Goal: Task Accomplishment & Management: Manage account settings

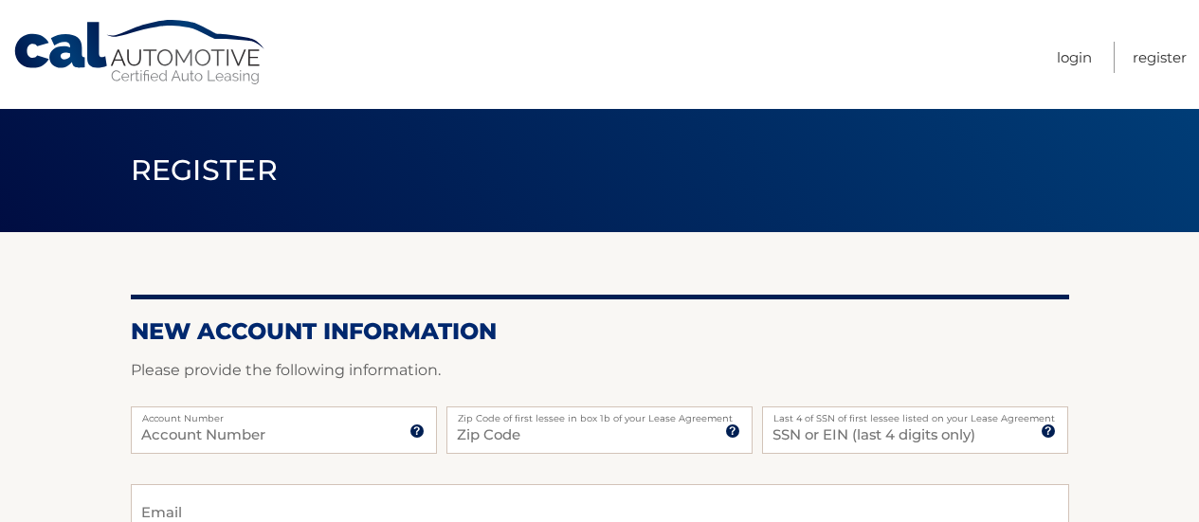
scroll to position [190, 0]
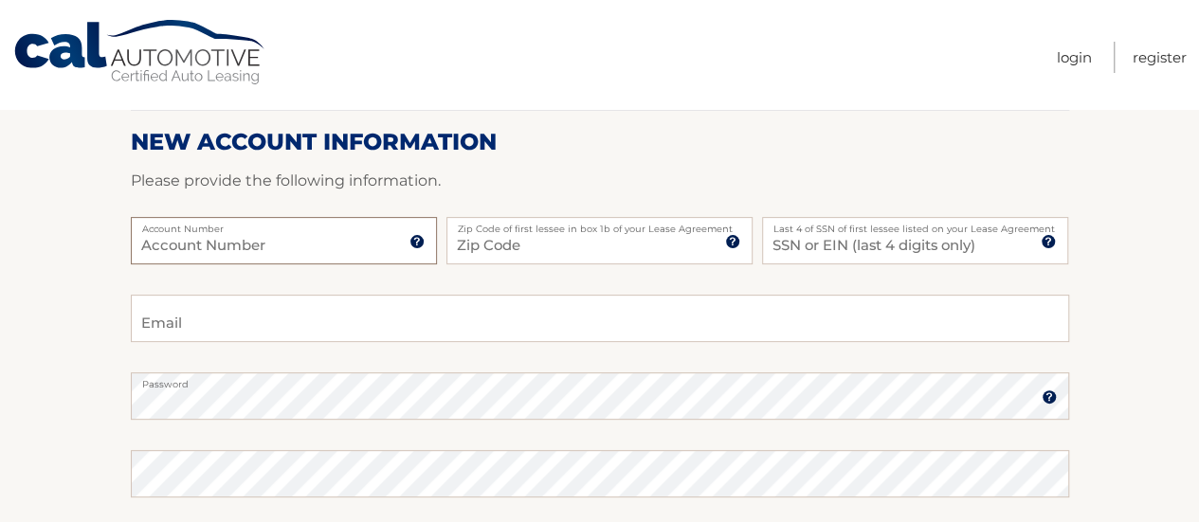
click at [262, 254] on input "Account Number" at bounding box center [284, 240] width 306 height 47
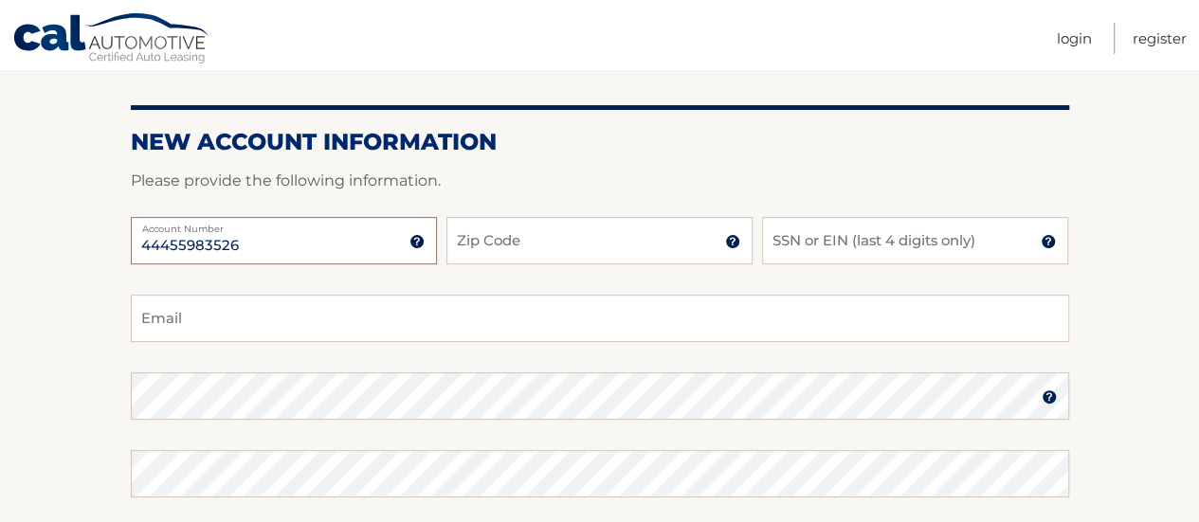
type input "44455983526"
click at [464, 245] on input "Zip Code" at bounding box center [599, 240] width 306 height 47
type input "33025"
click at [873, 250] on input "SSN or EIN (last 4 digits only)" at bounding box center [915, 240] width 306 height 47
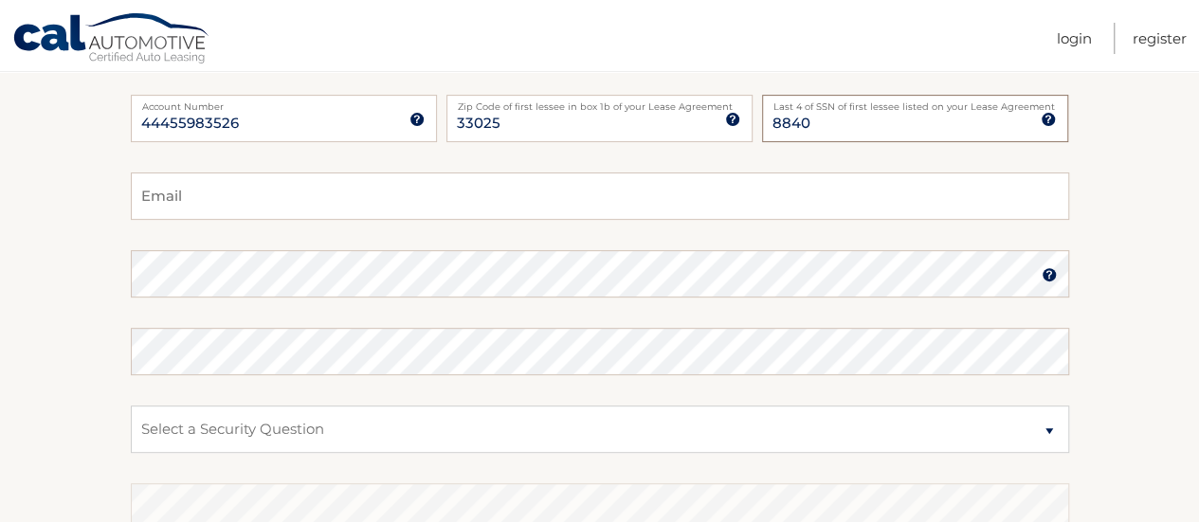
scroll to position [379, 0]
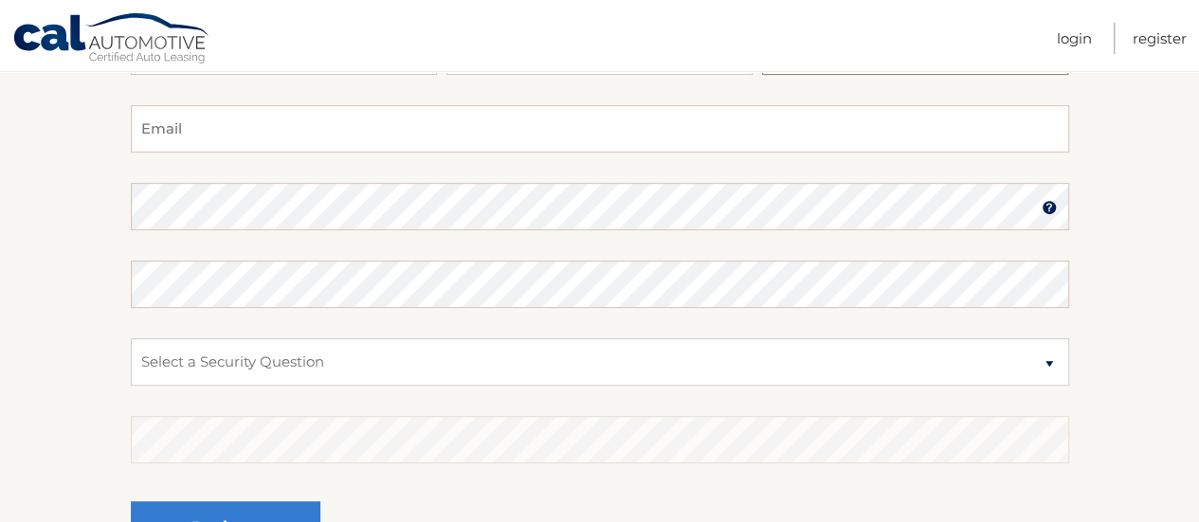
type input "8840"
click at [286, 118] on input "Email" at bounding box center [600, 128] width 938 height 47
type input "giannimarie12@gmail.com"
click at [336, 363] on select "Select a Security Question What was the name of your elementary school? What is…" at bounding box center [600, 361] width 938 height 47
select select "1"
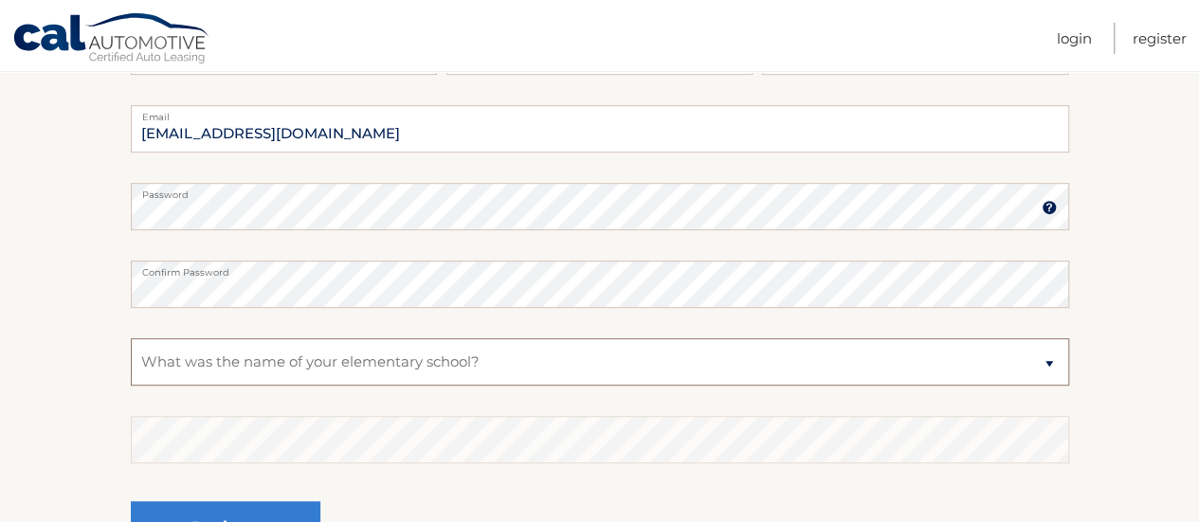
click at [131, 338] on select "Select a Security Question What was the name of your elementary school? What is…" at bounding box center [600, 361] width 938 height 47
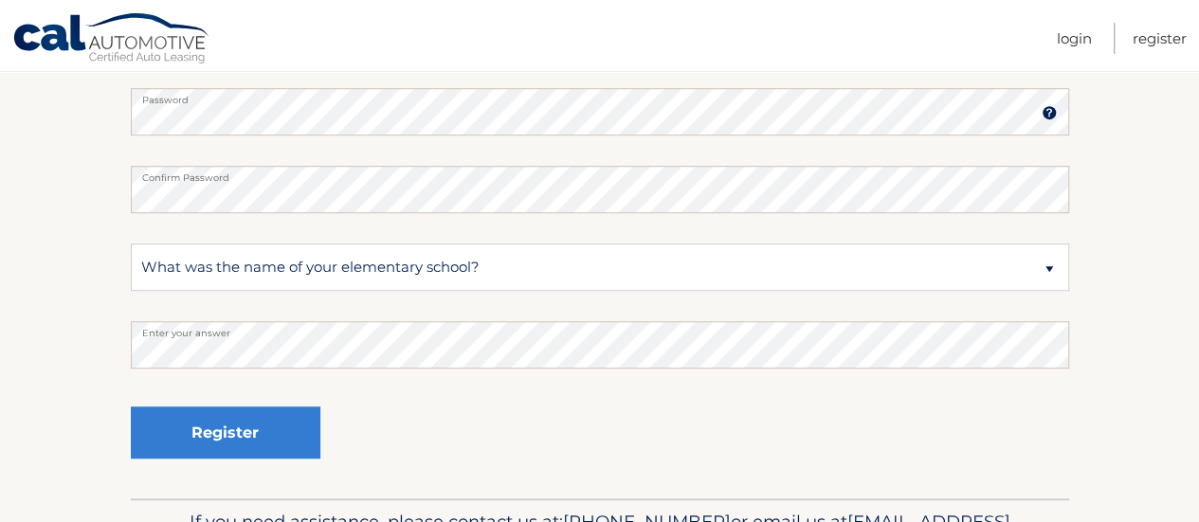
click at [169, 465] on div "Register" at bounding box center [226, 433] width 190 height 69
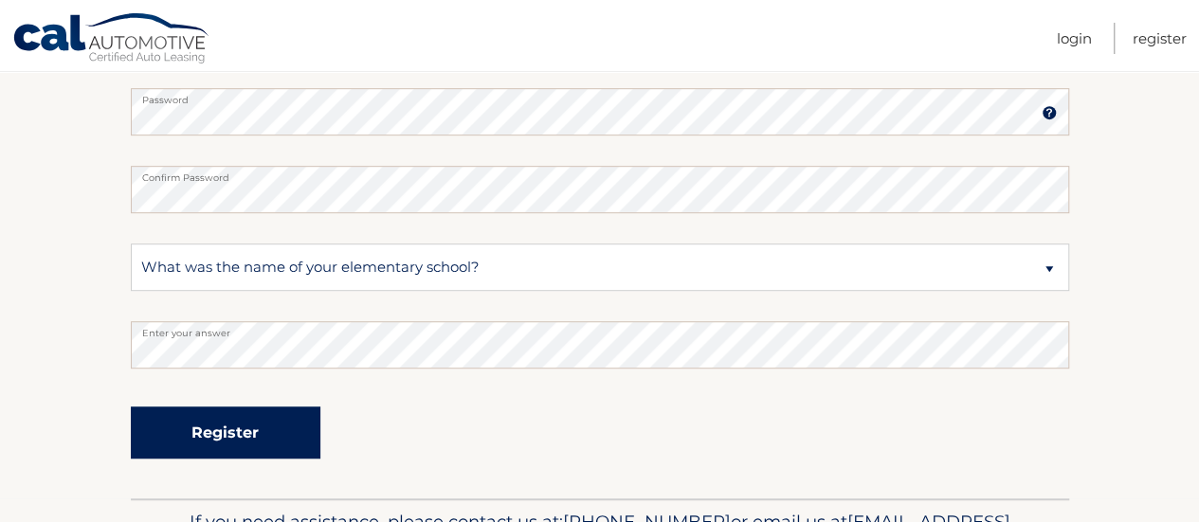
drag, startPoint x: 185, startPoint y: 424, endPoint x: 578, endPoint y: 496, distance: 399.9
click at [186, 424] on button "Register" at bounding box center [226, 433] width 190 height 52
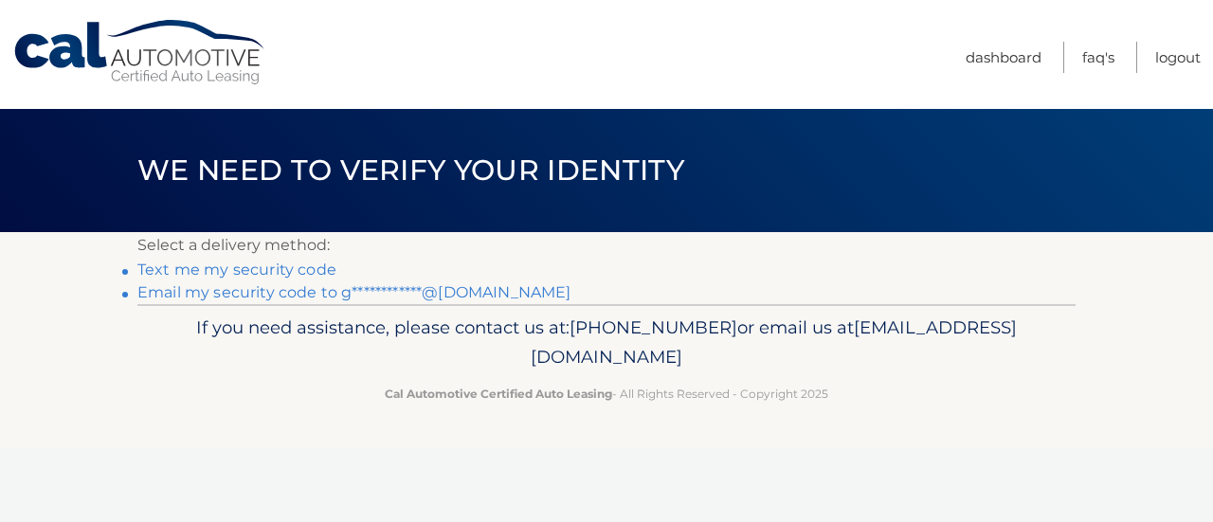
click at [334, 292] on link "**********" at bounding box center [353, 292] width 433 height 18
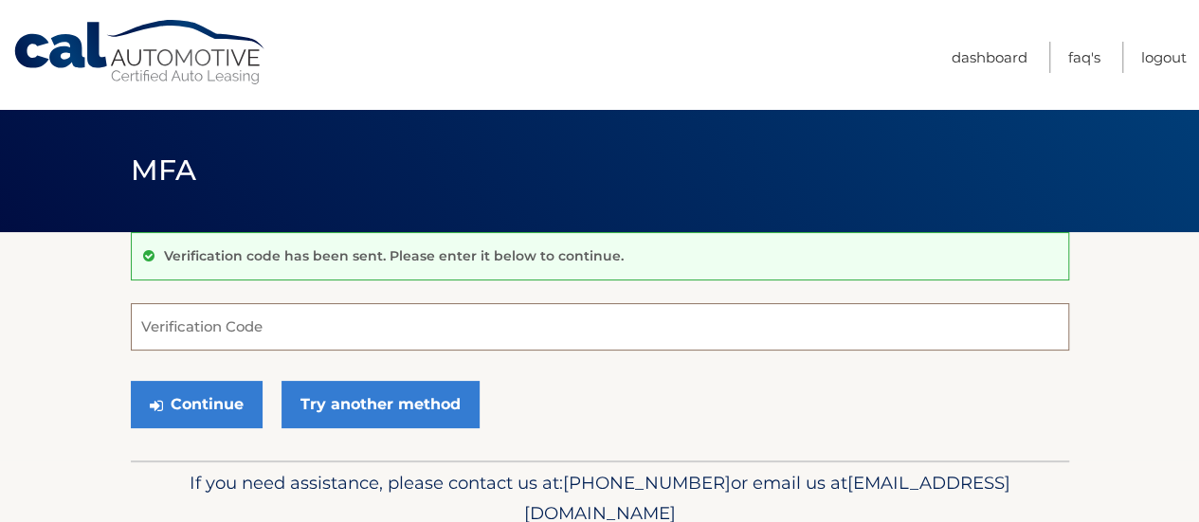
click at [316, 304] on input "Verification Code" at bounding box center [600, 326] width 938 height 47
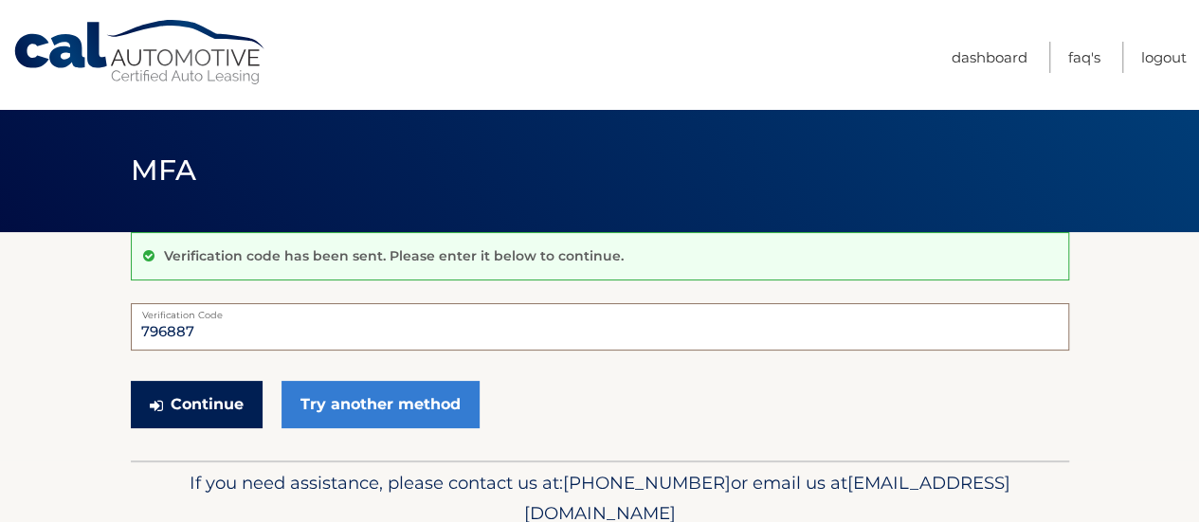
type input "796887"
click at [210, 397] on button "Continue" at bounding box center [197, 404] width 132 height 47
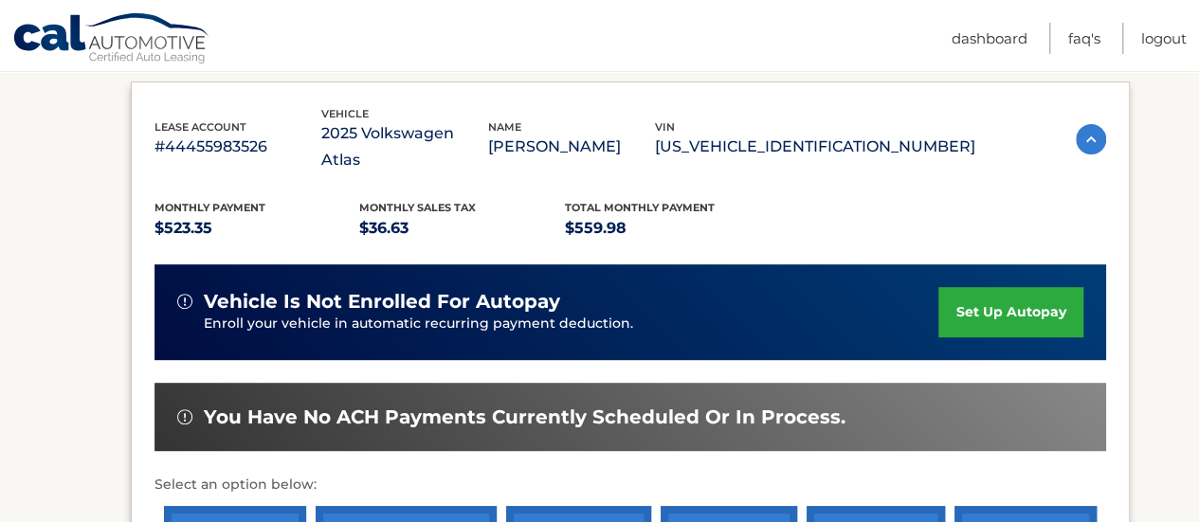
scroll to position [284, 0]
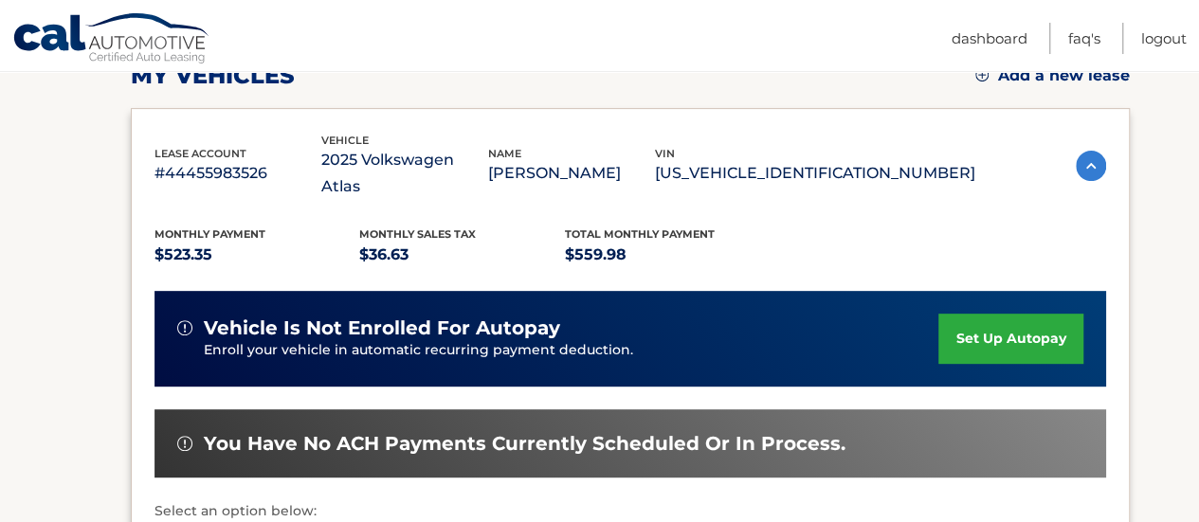
click at [974, 314] on link "set up autopay" at bounding box center [1010, 339] width 144 height 50
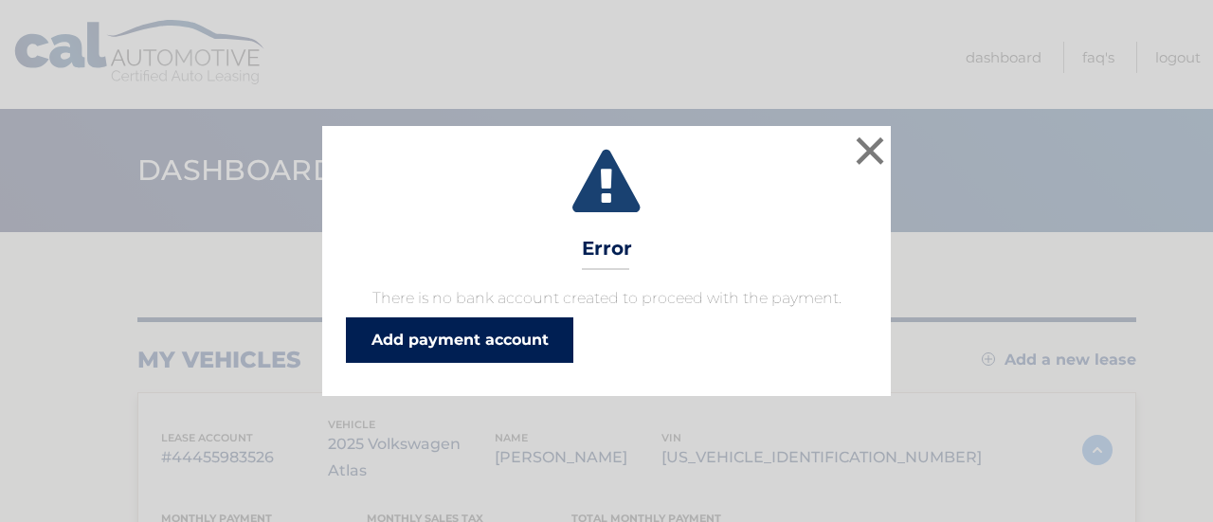
click at [541, 348] on link "Add payment account" at bounding box center [459, 340] width 227 height 45
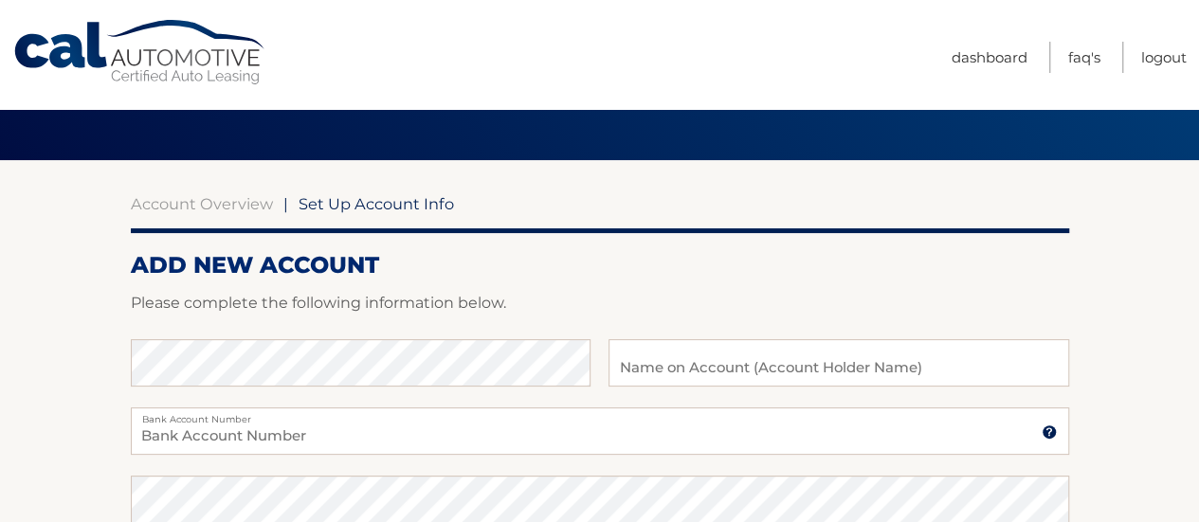
scroll to position [190, 0]
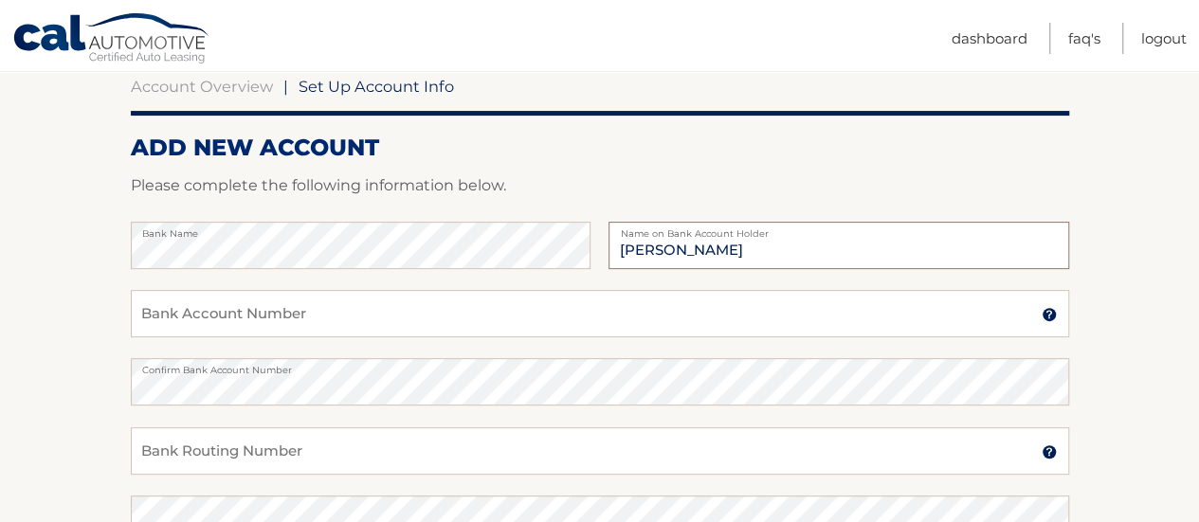
click at [977, 257] on input "[PERSON_NAME]" at bounding box center [839, 245] width 460 height 47
type input "[PERSON_NAME]"
click at [324, 330] on input "Bank Account Number" at bounding box center [600, 313] width 938 height 47
type input "5309681566"
click at [87, 384] on section "Account Overview | Set Up Account Info ADD NEW ACCOUNT Please complete the foll…" at bounding box center [599, 404] width 1199 height 723
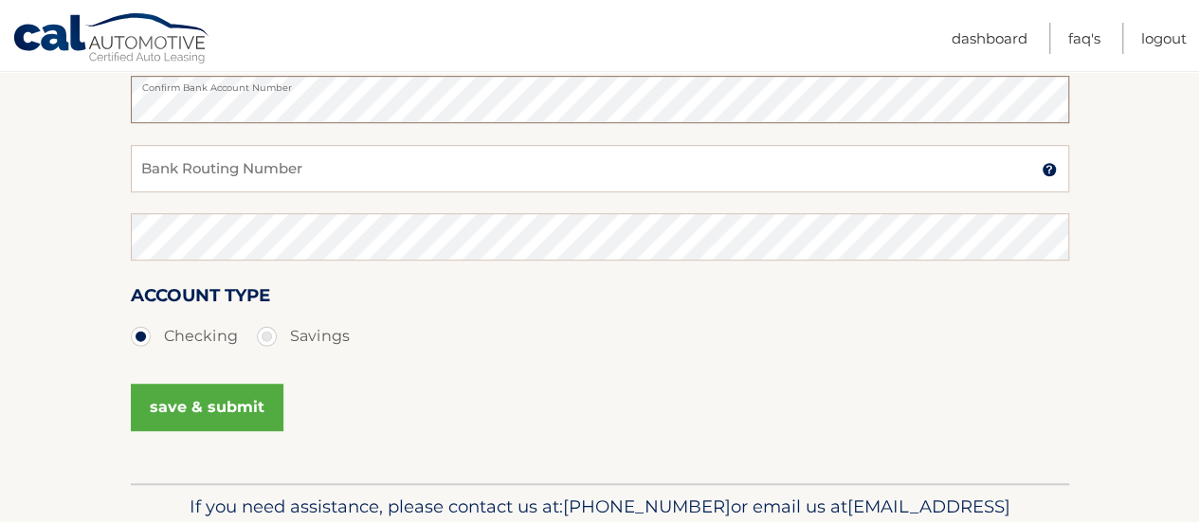
scroll to position [474, 0]
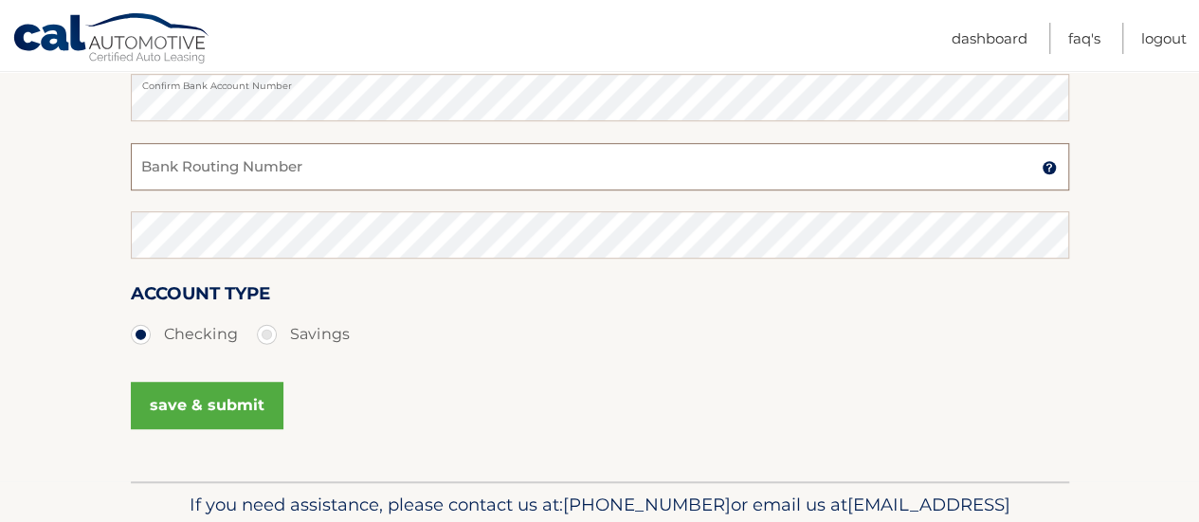
click at [298, 177] on input "Bank Routing Number" at bounding box center [600, 166] width 938 height 47
type input "063107513"
click at [272, 208] on div "063107513 Bank Routing Number A 9-digit number at the lower left corner of a ch…" at bounding box center [600, 177] width 938 height 68
click at [176, 416] on button "save & submit" at bounding box center [207, 405] width 153 height 47
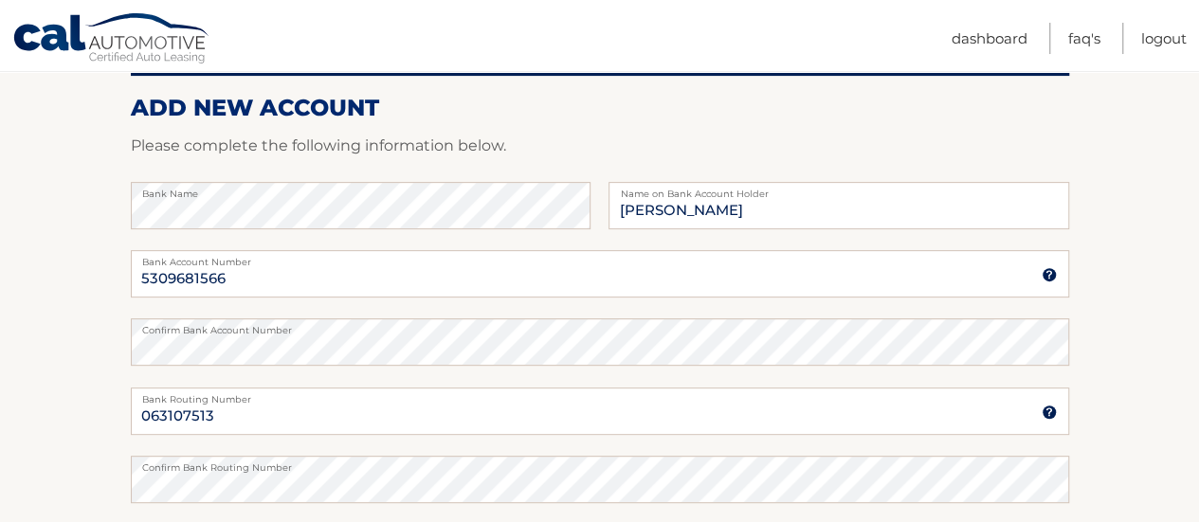
scroll to position [190, 0]
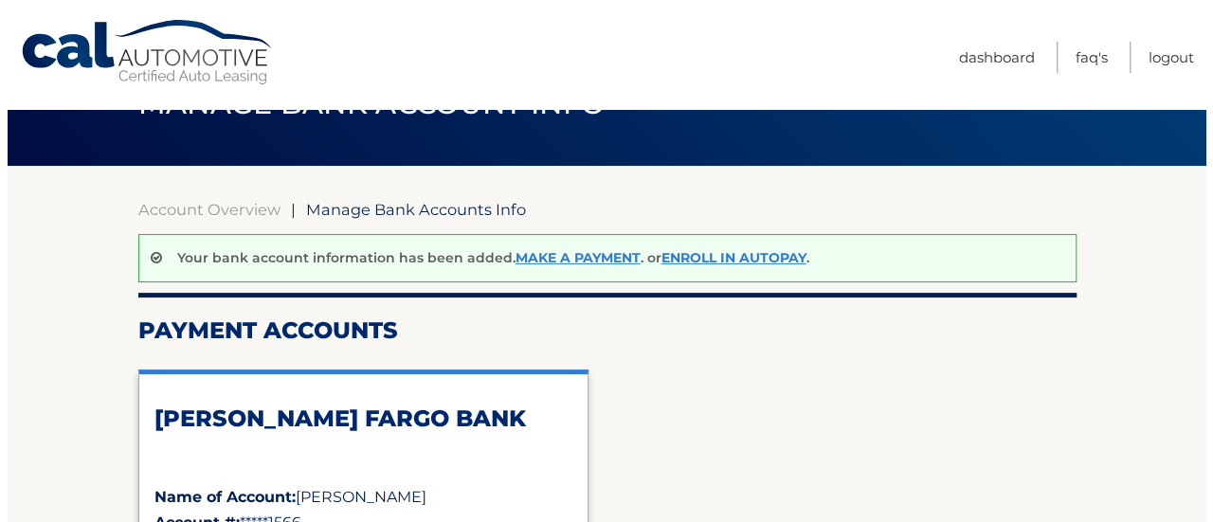
scroll to position [95, 0]
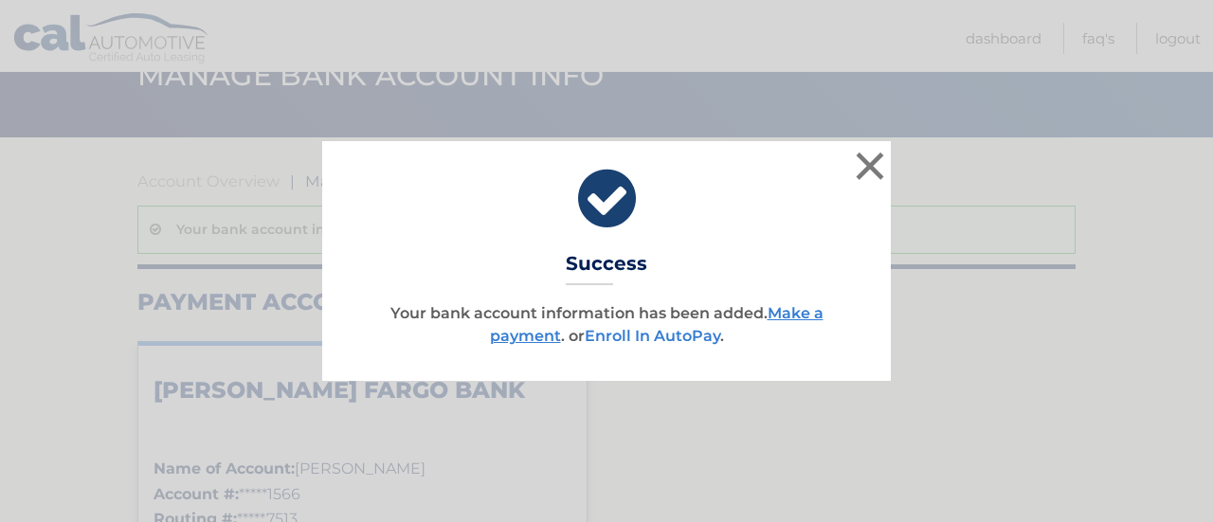
click at [694, 344] on link "Enroll In AutoPay" at bounding box center [653, 336] width 136 height 18
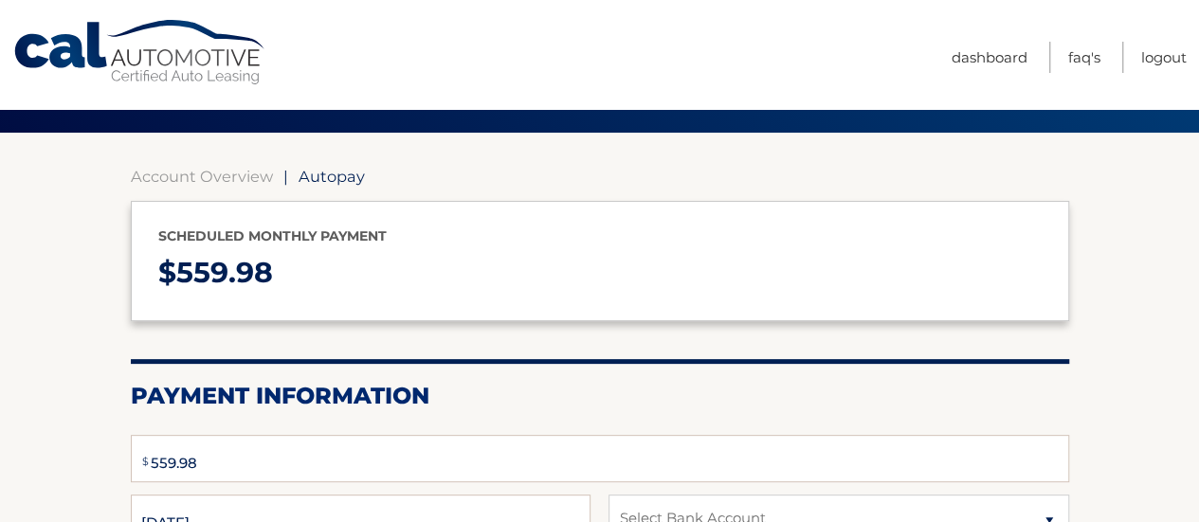
select select "ZDBiMjI1N2EtMzBmNS00MWYzLTkwNTktYjhmYjEwMzcwYjM5"
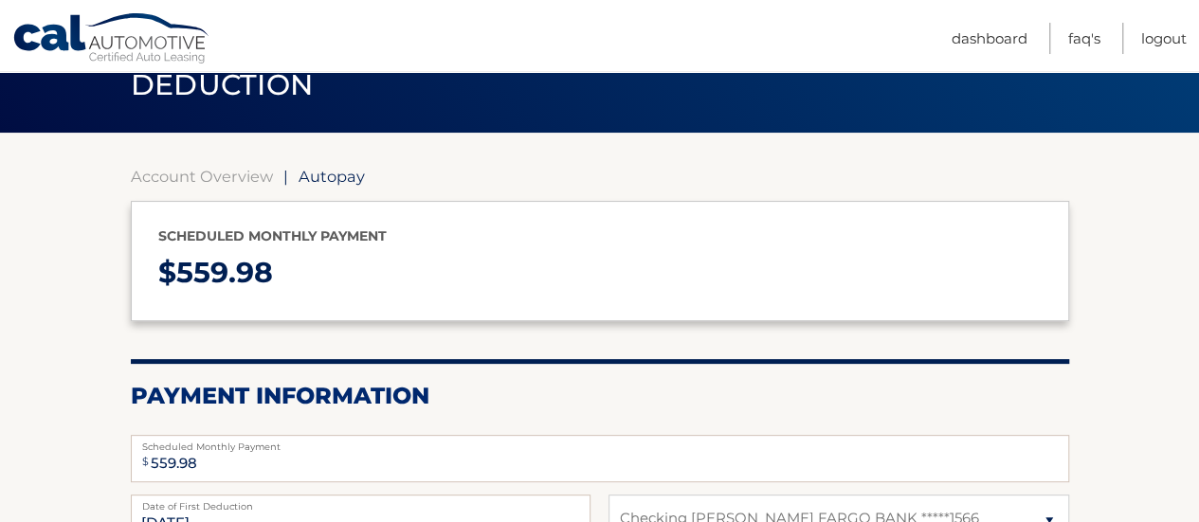
scroll to position [284, 0]
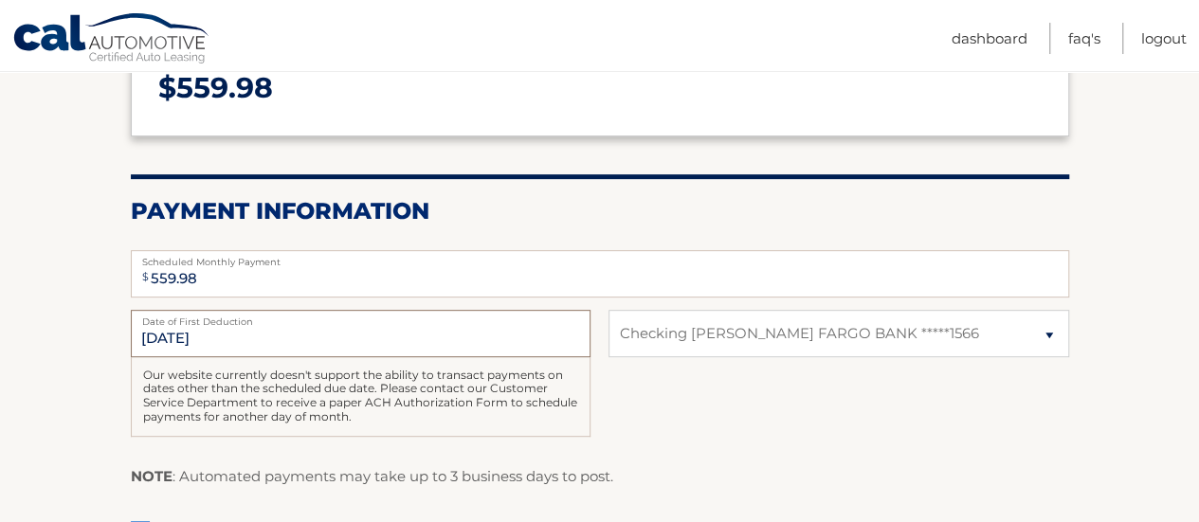
click at [227, 351] on input "9/25/2025" at bounding box center [361, 333] width 460 height 47
click at [220, 336] on input "9/25/2025" at bounding box center [361, 333] width 460 height 47
click at [168, 335] on input "9/25/2025" at bounding box center [361, 333] width 460 height 47
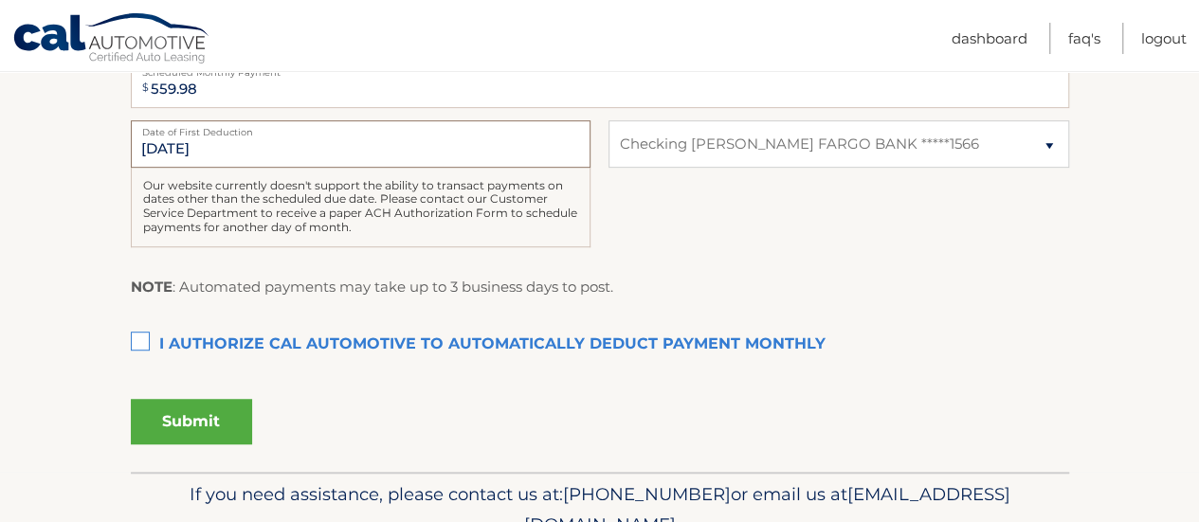
scroll to position [565, 0]
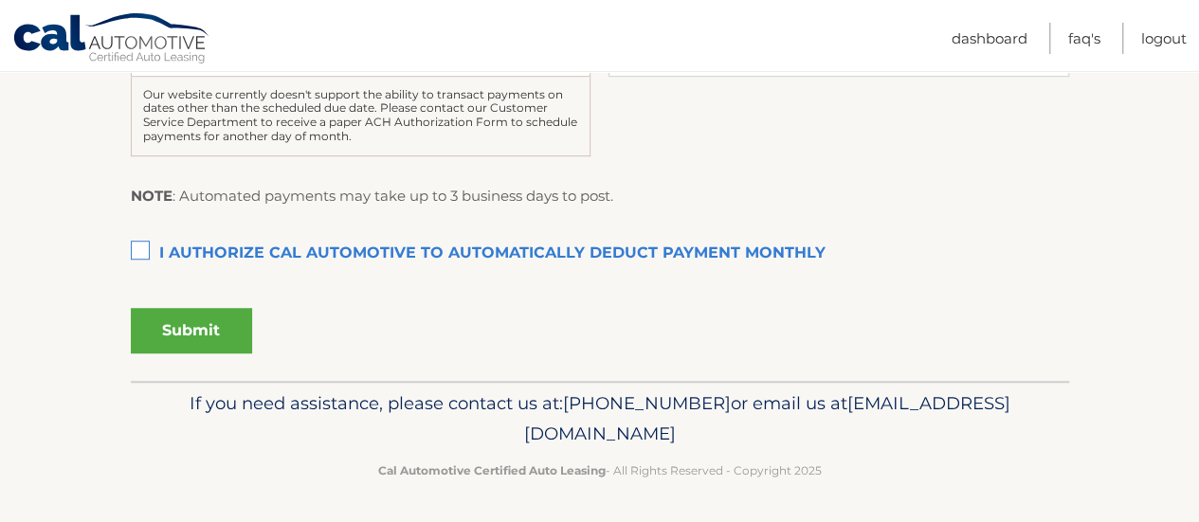
click at [152, 261] on label "I authorize cal automotive to automatically deduct payment monthly This checkbo…" at bounding box center [600, 254] width 938 height 38
click at [0, 0] on input "I authorize cal automotive to automatically deduct payment monthly This checkbo…" at bounding box center [0, 0] width 0 height 0
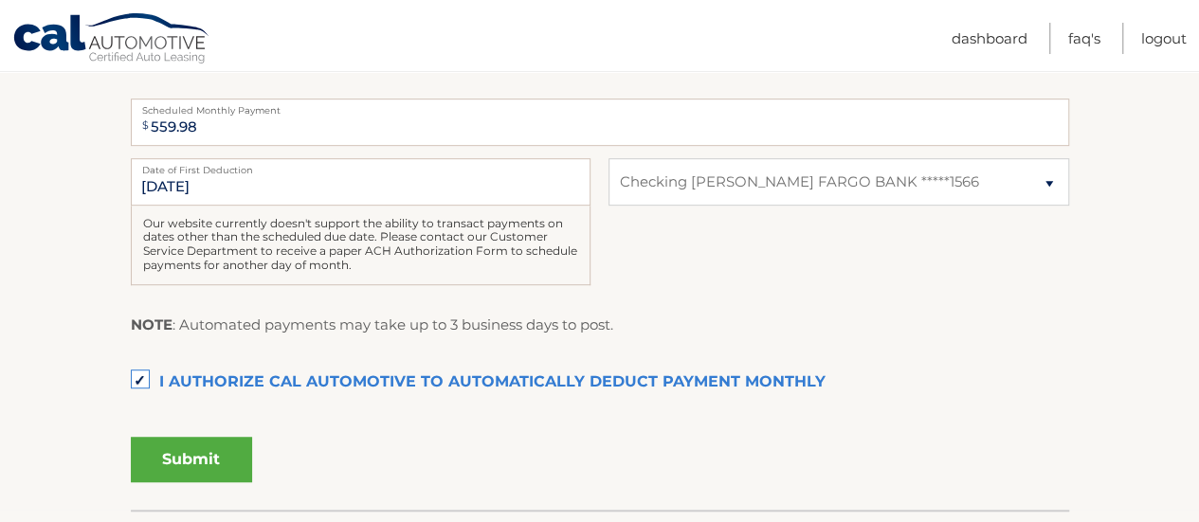
scroll to position [281, 0]
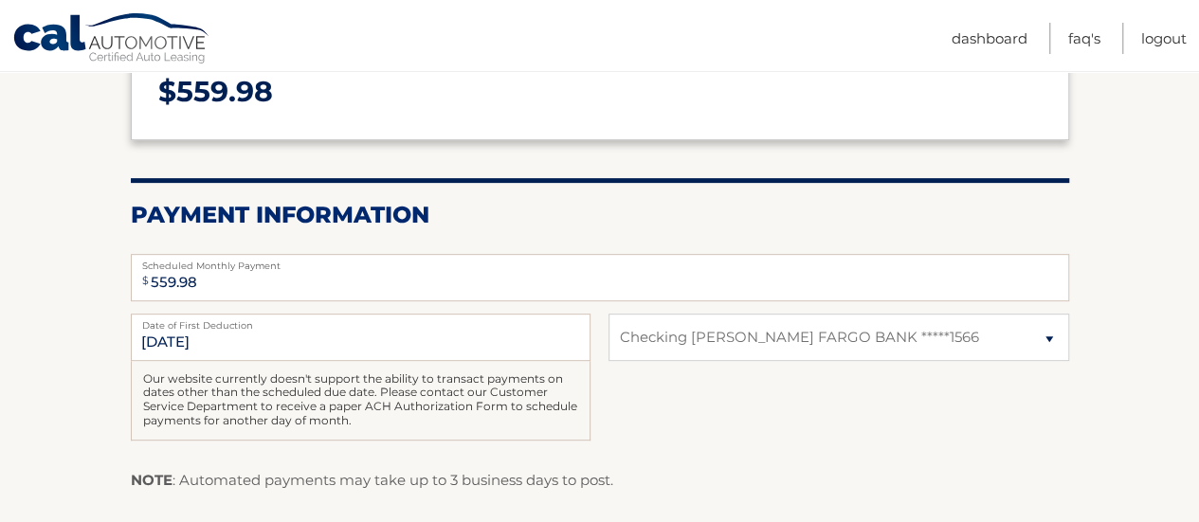
click at [232, 319] on label "Date of First Deduction" at bounding box center [361, 321] width 460 height 15
click at [232, 319] on input "9/25/2025" at bounding box center [361, 337] width 460 height 47
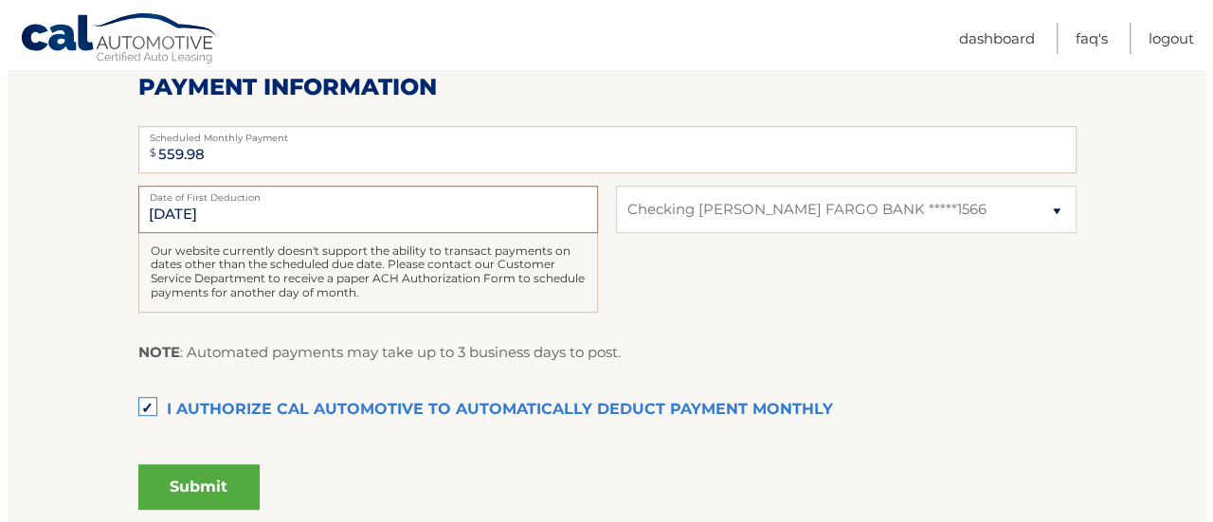
scroll to position [470, 0]
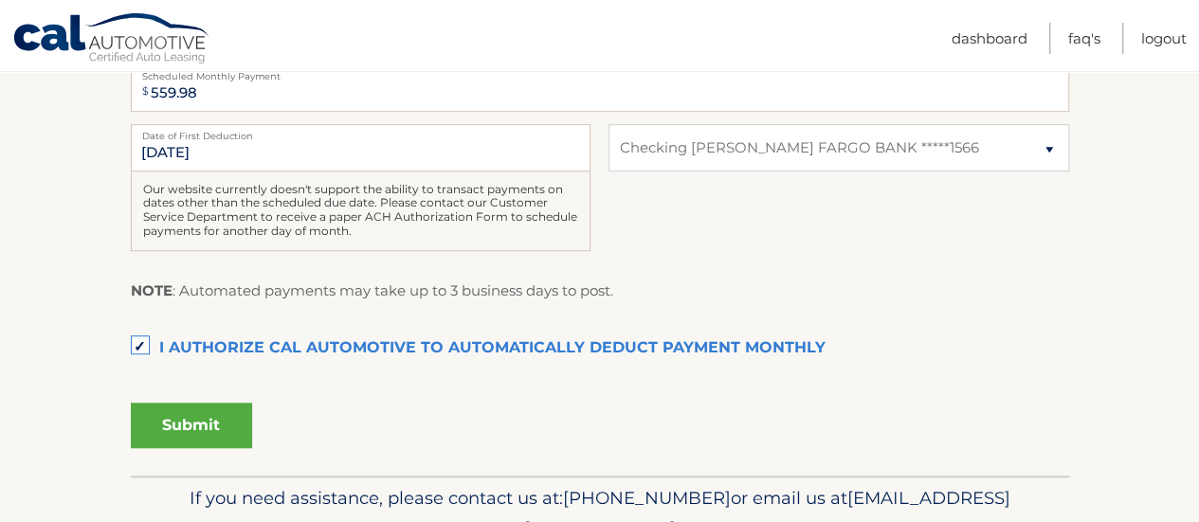
click at [232, 423] on button "Submit" at bounding box center [191, 425] width 121 height 45
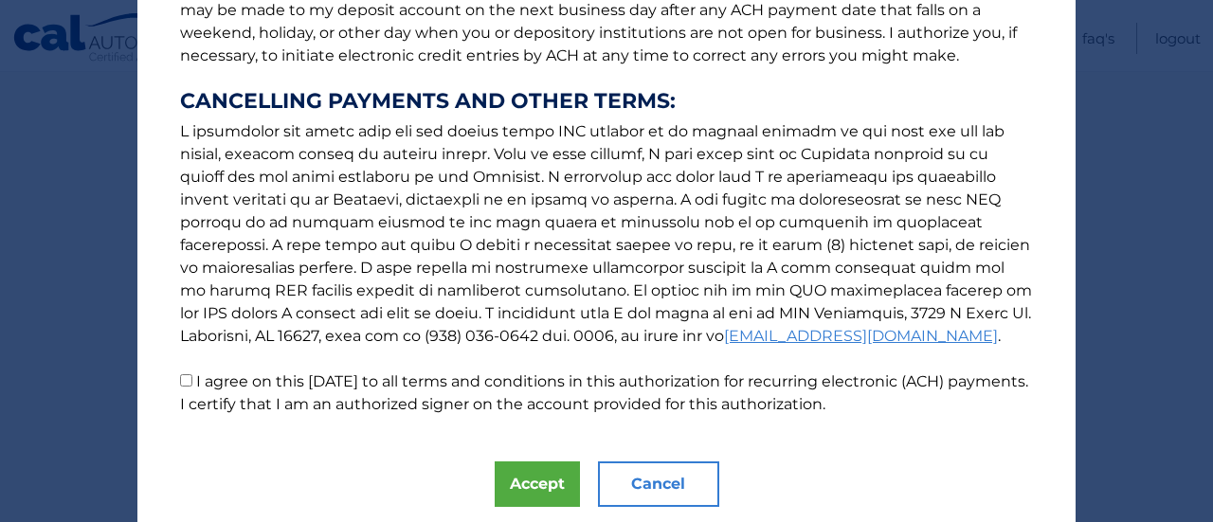
scroll to position [372, 0]
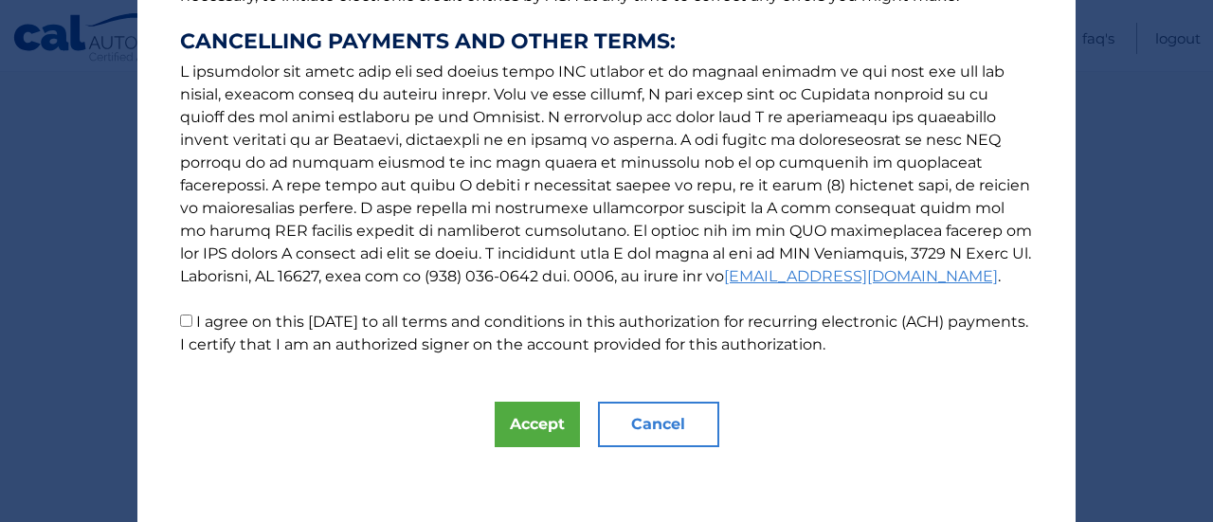
click at [184, 325] on input "I agree on this 08/26/2025 to all terms and conditions in this authorization fo…" at bounding box center [186, 321] width 12 height 12
checkbox input "true"
click at [534, 415] on button "Accept" at bounding box center [537, 424] width 85 height 45
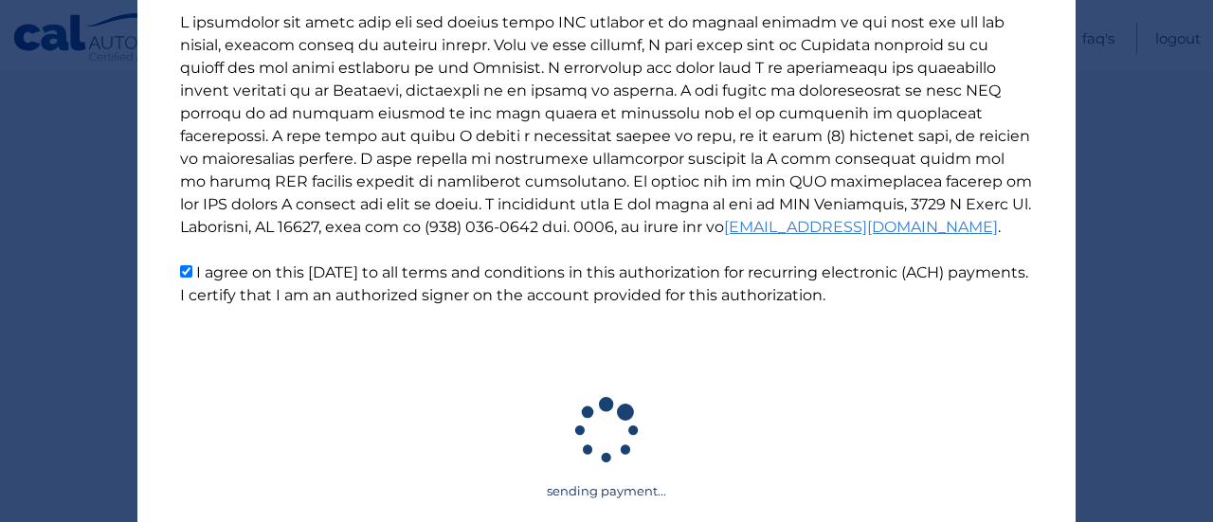
scroll to position [421, 0]
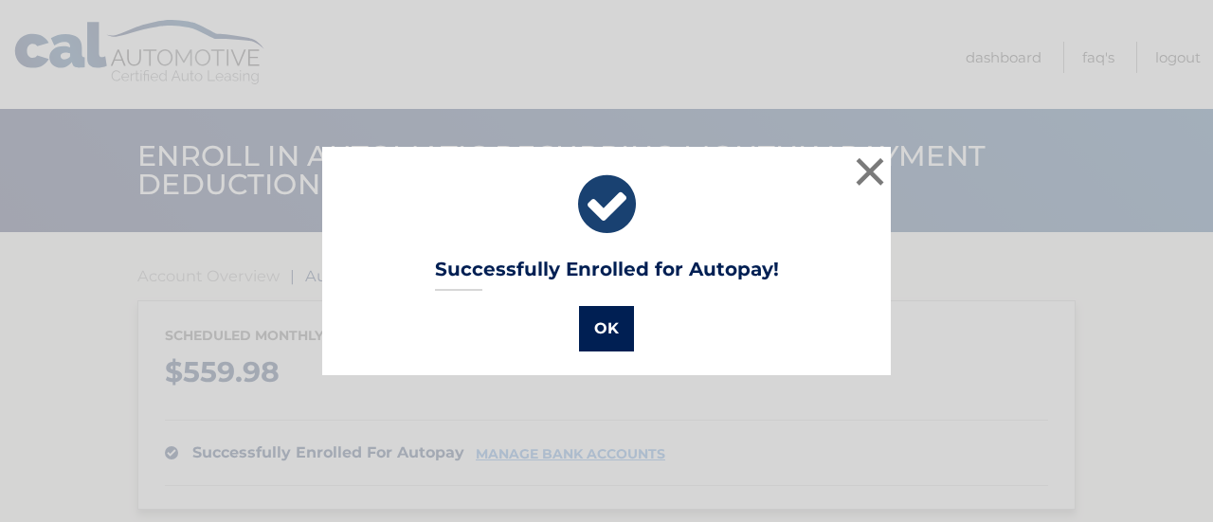
click at [601, 334] on button "OK" at bounding box center [606, 328] width 55 height 45
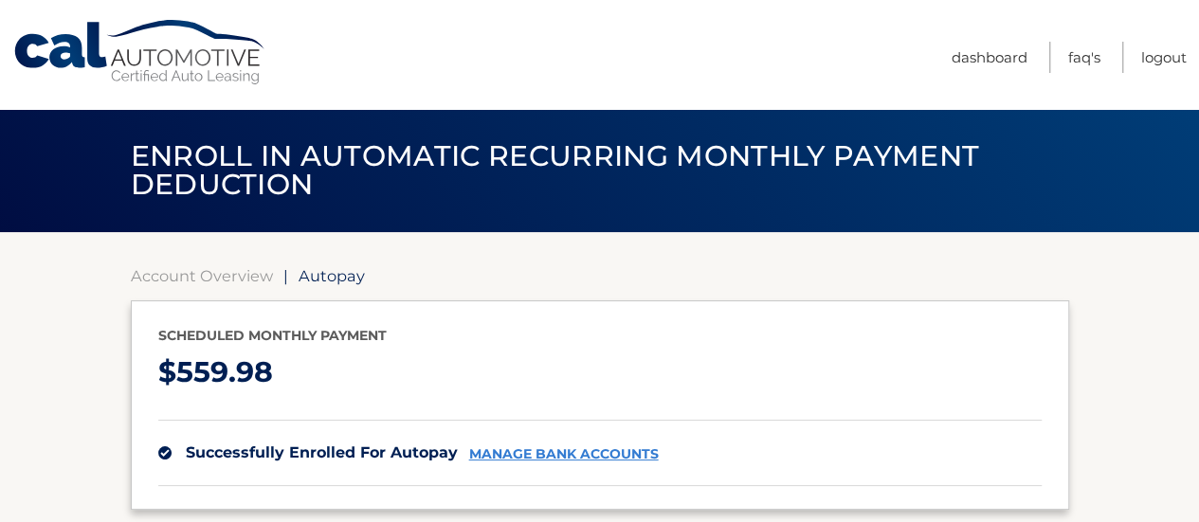
click at [211, 291] on section "Account Overview | Autopay Scheduled monthly payment $ 559.98 successfully enro…" at bounding box center [600, 491] width 938 height 451
drag, startPoint x: 211, startPoint y: 282, endPoint x: 490, endPoint y: 300, distance: 279.3
click at [211, 282] on link "Account Overview" at bounding box center [202, 275] width 142 height 19
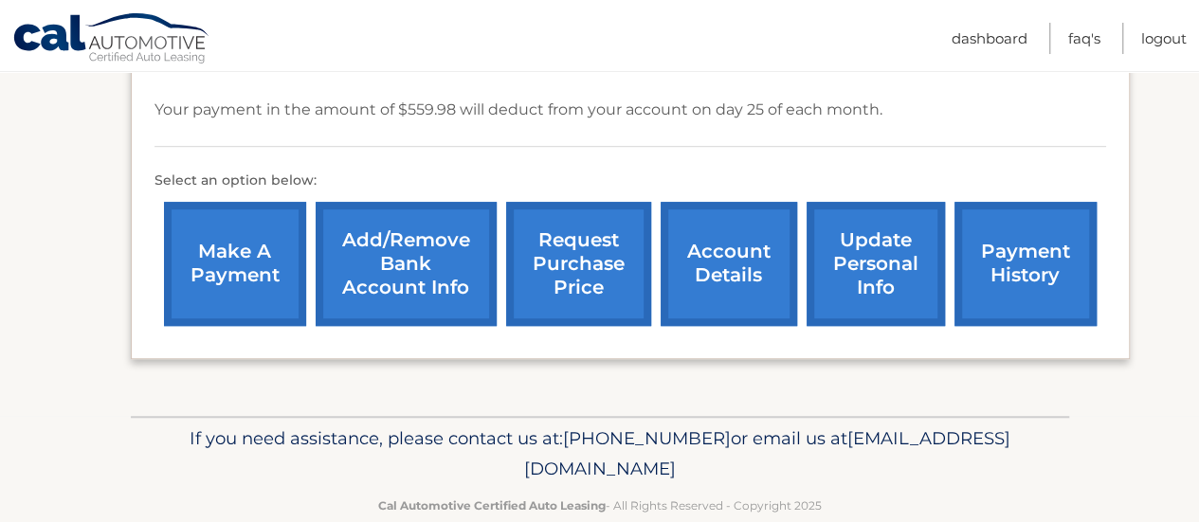
scroll to position [552, 0]
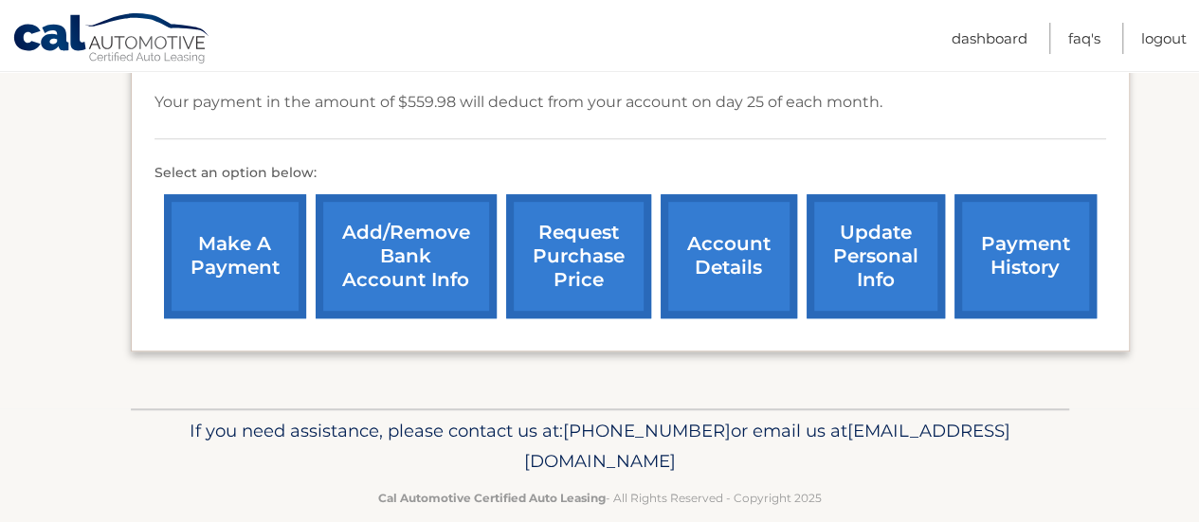
click at [218, 267] on link "make a payment" at bounding box center [235, 256] width 142 height 124
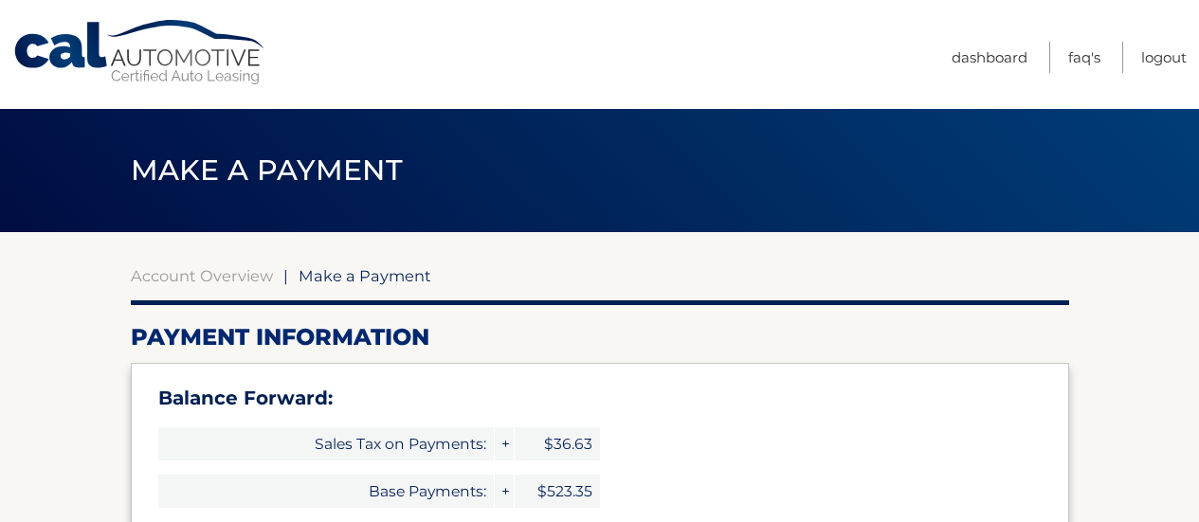
select select "ZDBiMjI1N2EtMzBmNS00MWYzLTkwNTktYjhmYjEwMzcwYjM5"
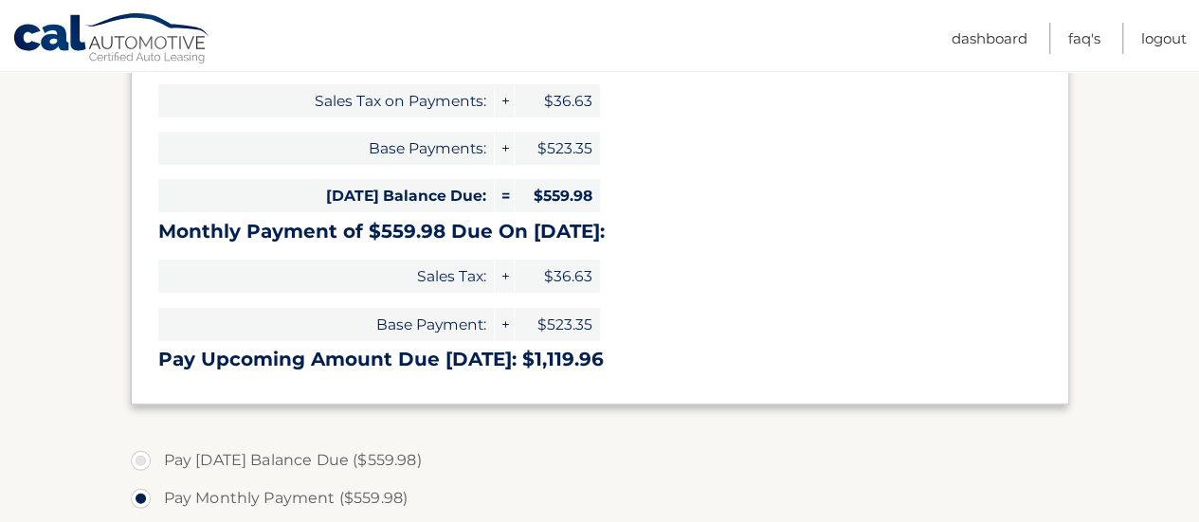
scroll to position [379, 0]
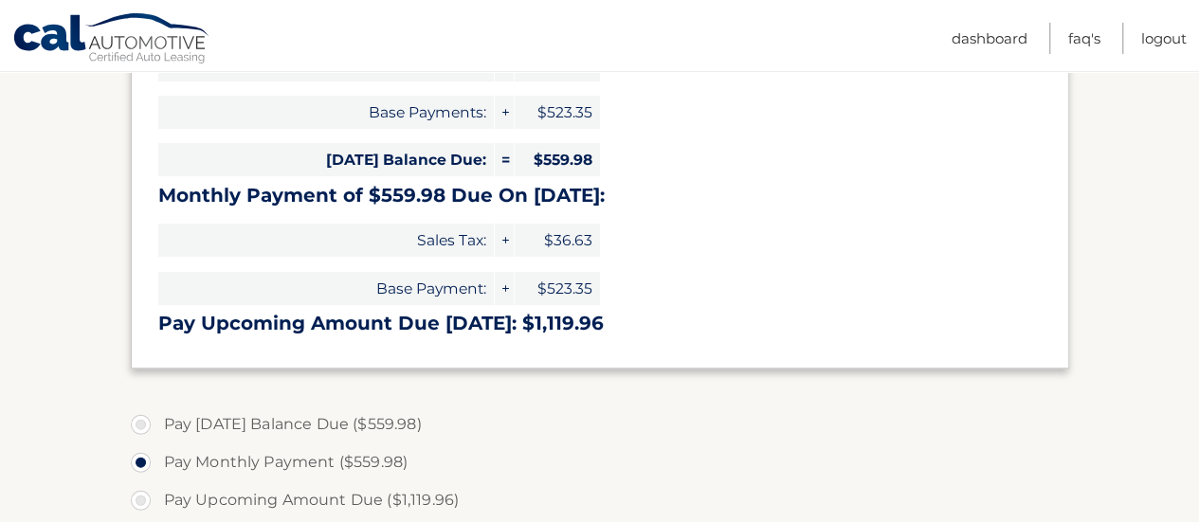
click at [336, 420] on label "Pay Today's Balance Due ($559.98)" at bounding box center [600, 425] width 938 height 38
click at [157, 420] on input "Pay Today's Balance Due ($559.98)" at bounding box center [147, 421] width 19 height 30
radio input "true"
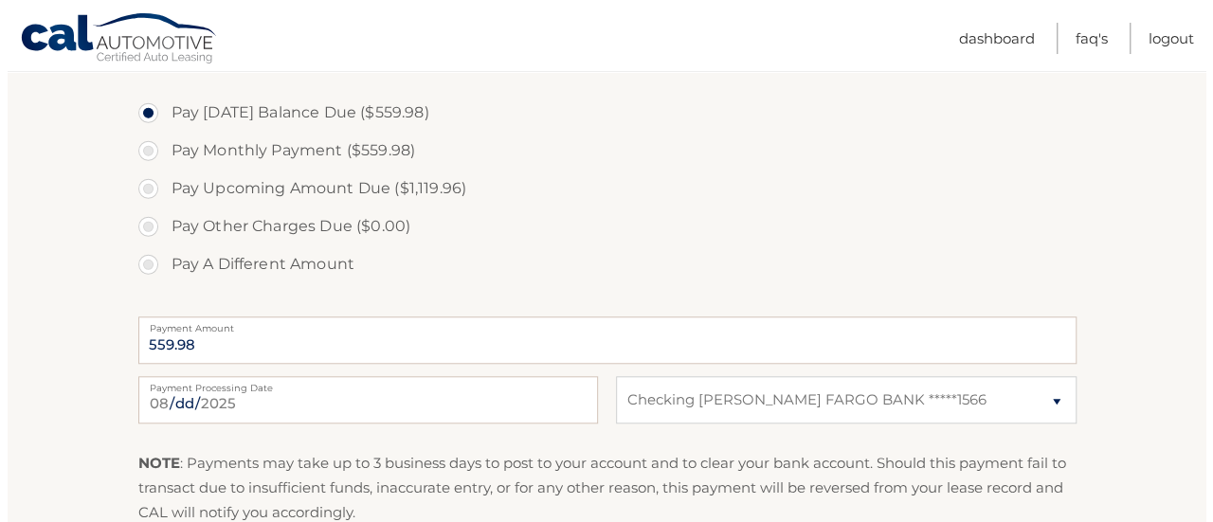
scroll to position [853, 0]
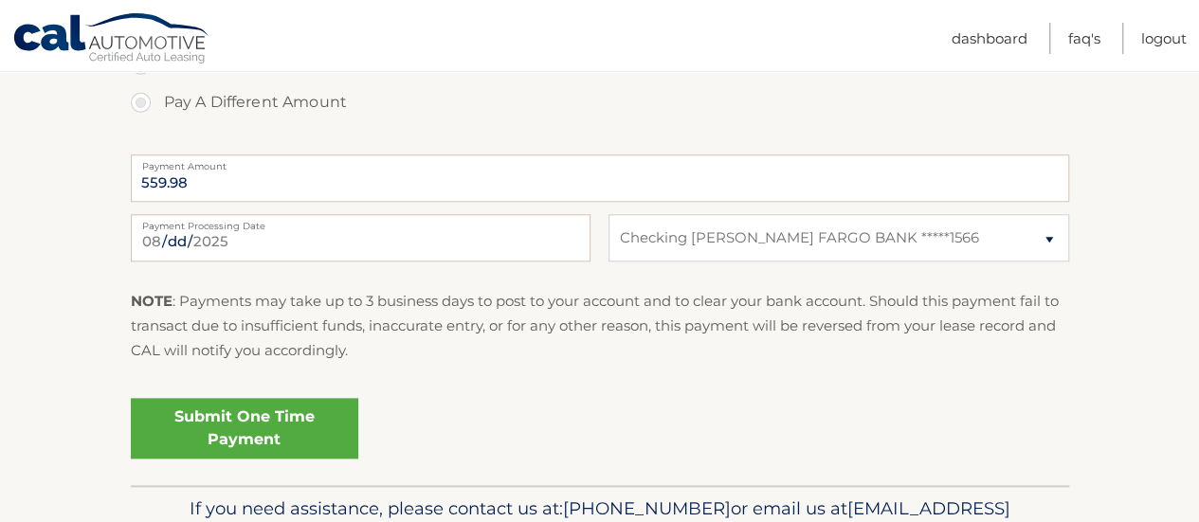
click at [322, 426] on link "Submit One Time Payment" at bounding box center [244, 428] width 227 height 61
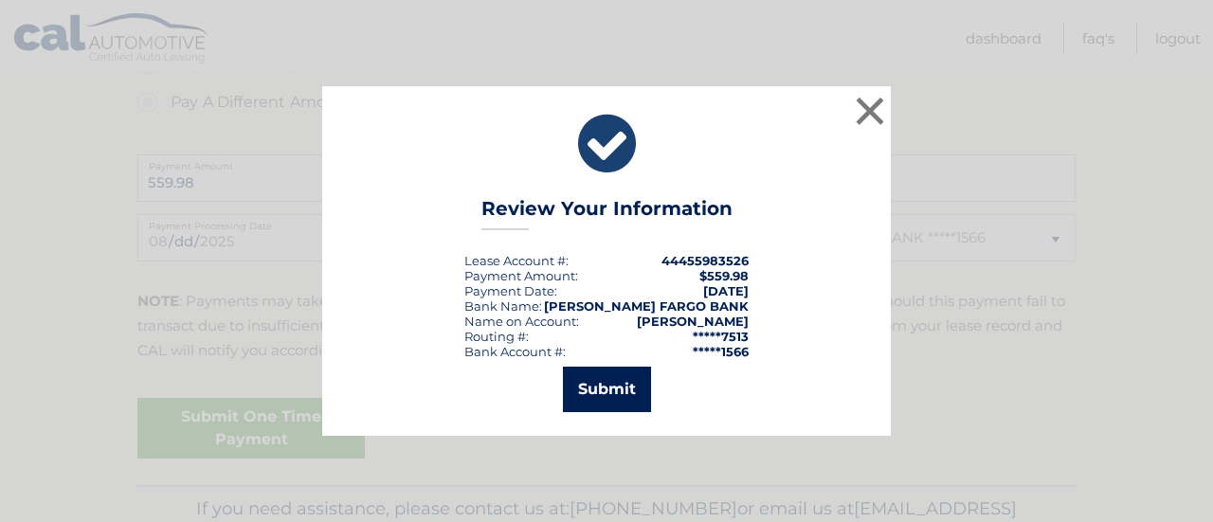
click at [645, 397] on button "Submit" at bounding box center [607, 389] width 88 height 45
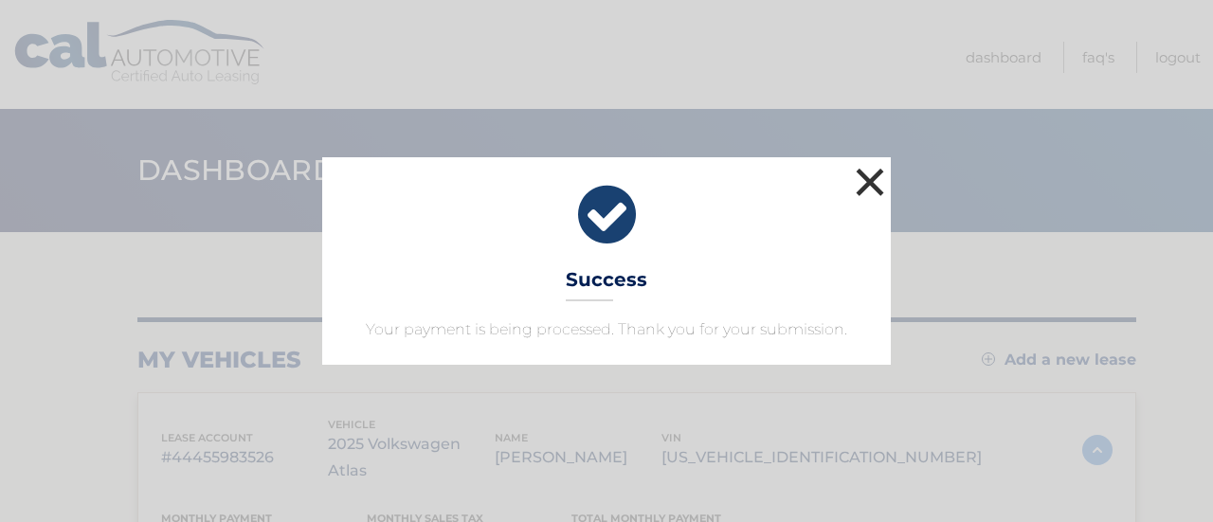
click at [860, 177] on button "×" at bounding box center [870, 182] width 38 height 38
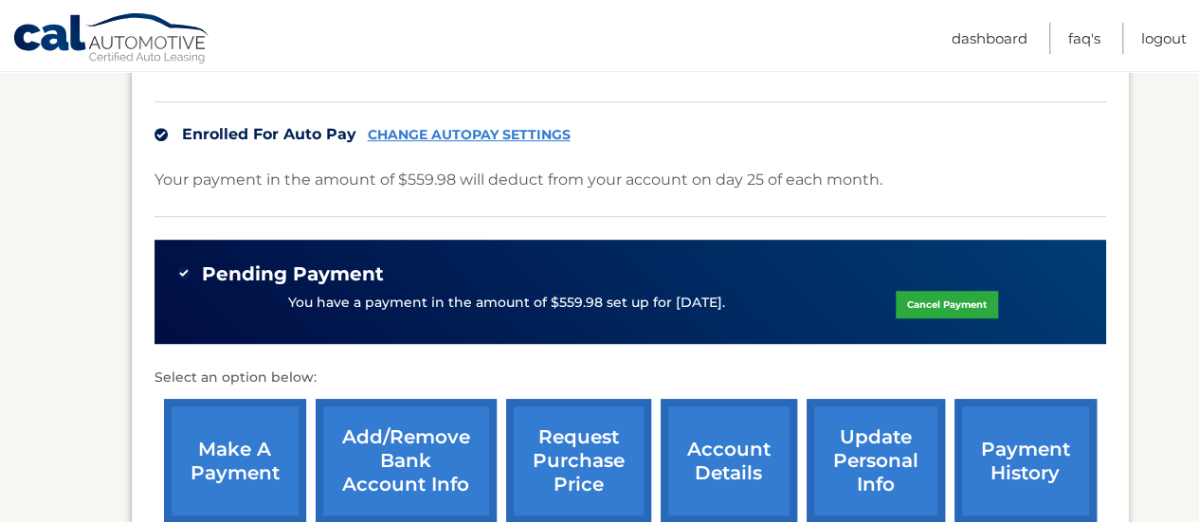
scroll to position [680, 0]
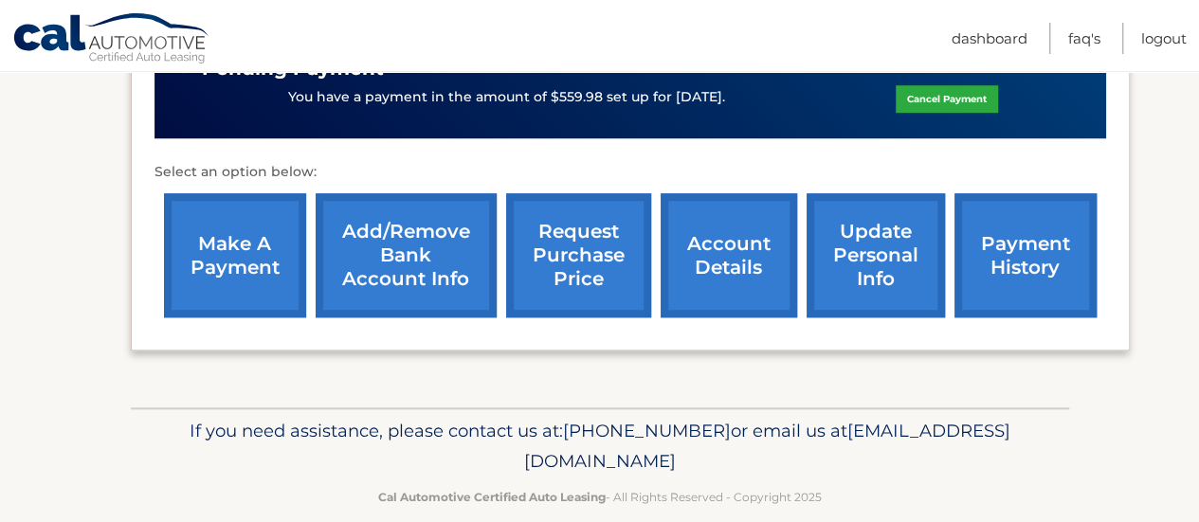
click at [744, 230] on link "account details" at bounding box center [729, 255] width 136 height 124
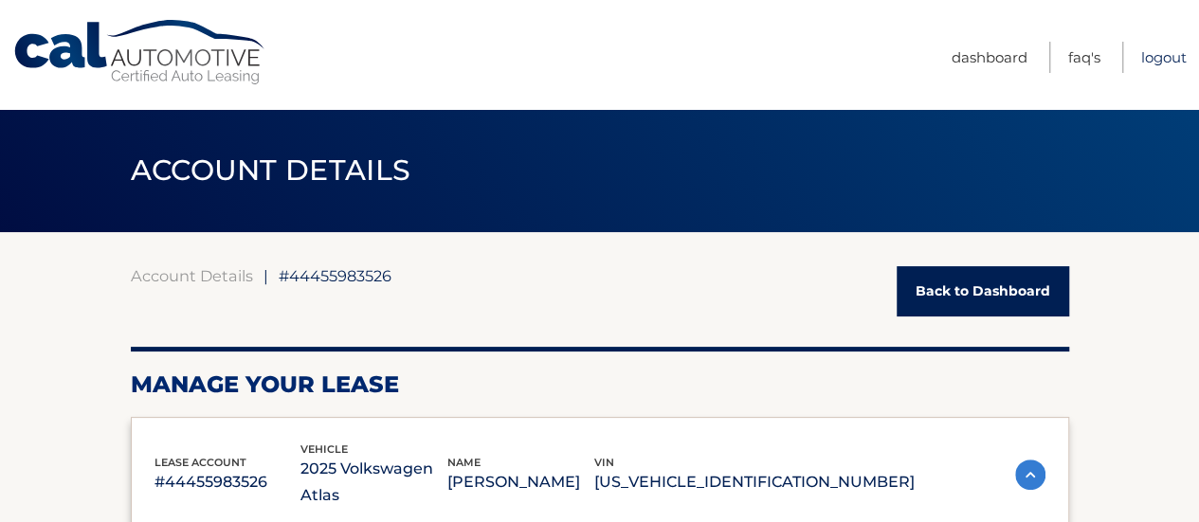
click at [1164, 50] on link "Logout" at bounding box center [1163, 57] width 45 height 31
